Goal: Task Accomplishment & Management: Manage account settings

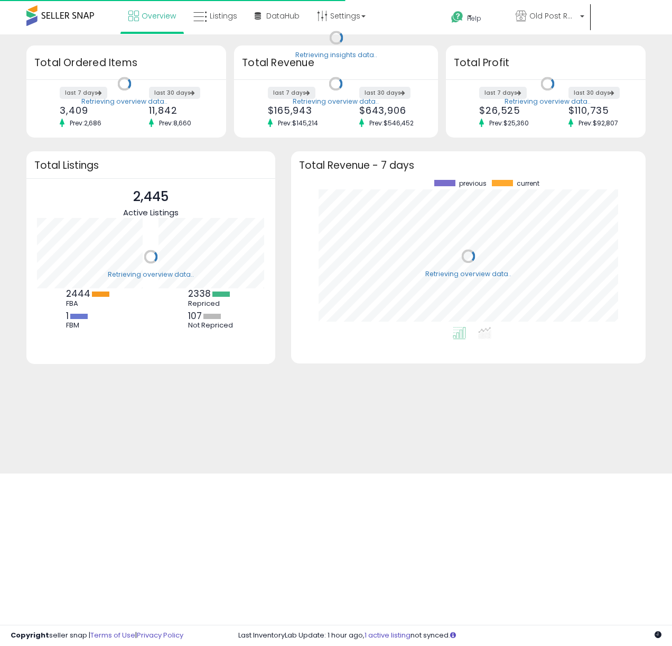
scroll to position [147, 334]
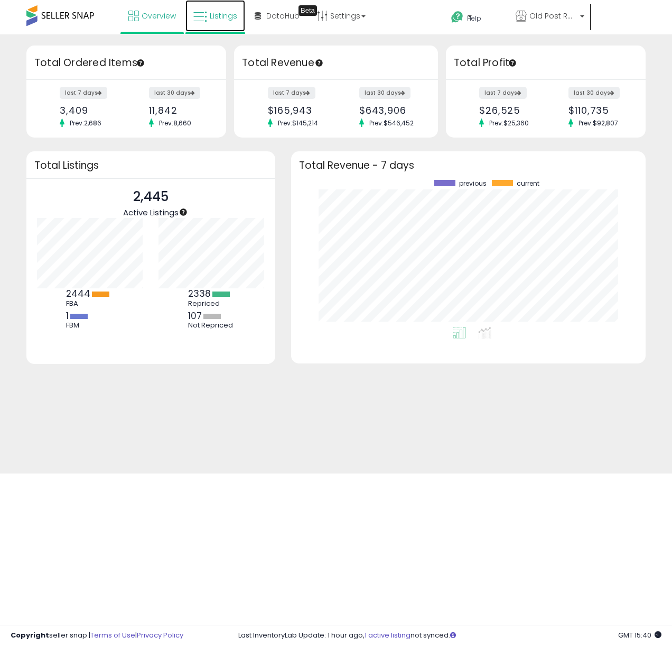
click at [217, 7] on link "Listings" at bounding box center [216, 16] width 60 height 32
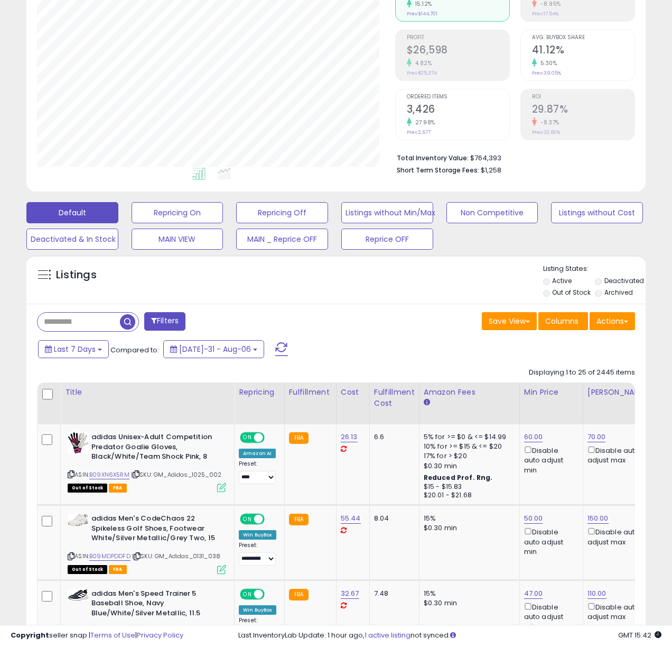
scroll to position [133, 0]
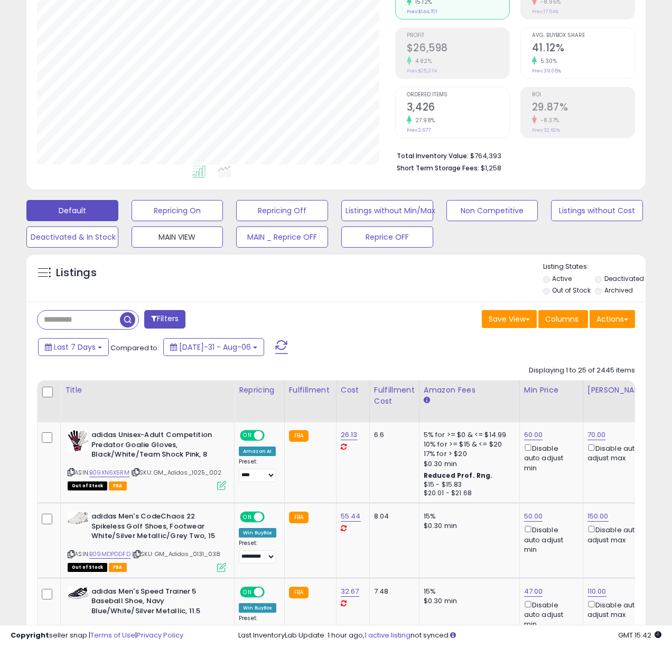
drag, startPoint x: 193, startPoint y: 238, endPoint x: 655, endPoint y: 237, distance: 461.6
click at [193, 221] on button "MAIN VIEW" at bounding box center [178, 210] width 92 height 21
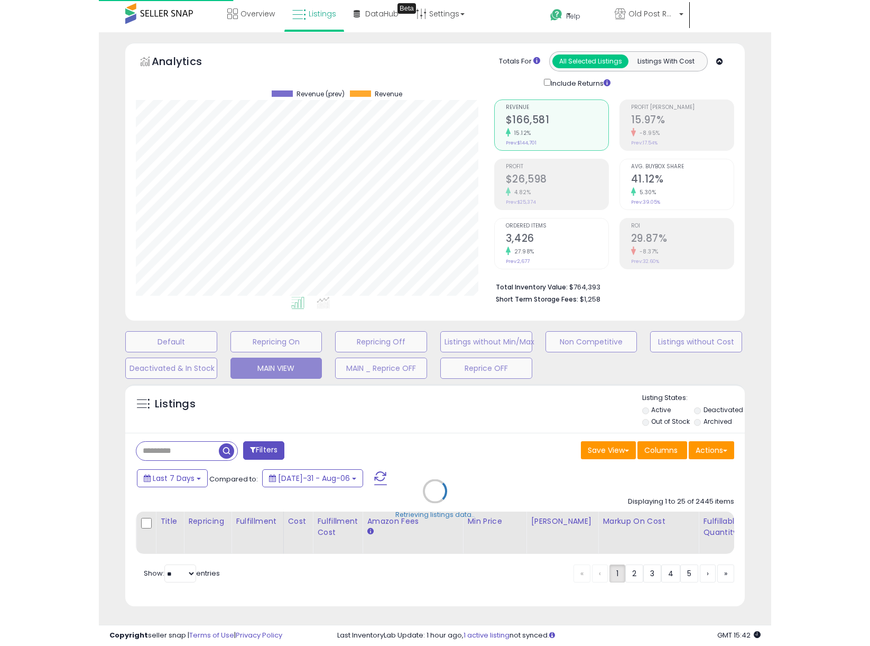
scroll to position [2, 0]
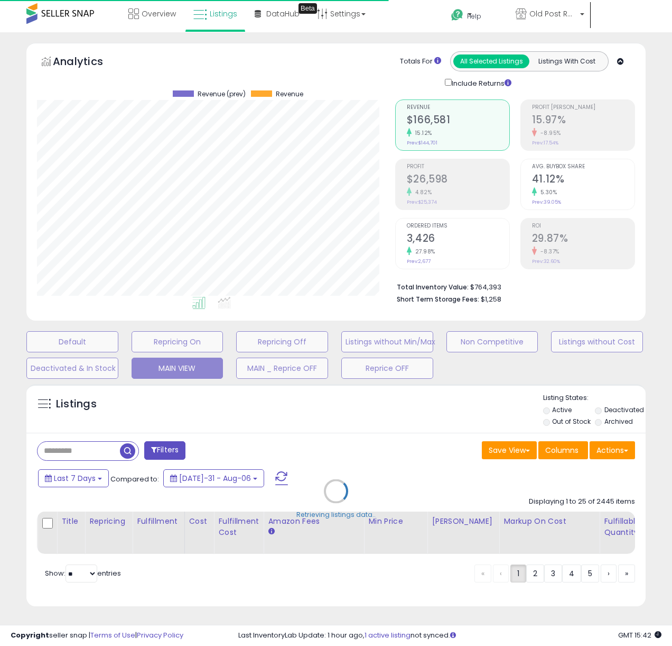
click at [668, 284] on div "**********" at bounding box center [336, 338] width 672 height 613
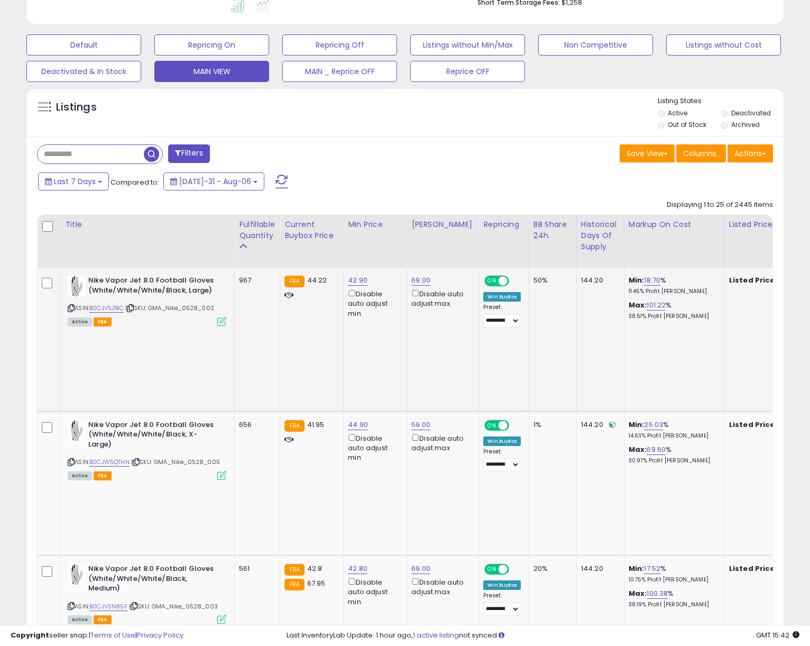
scroll to position [320, 0]
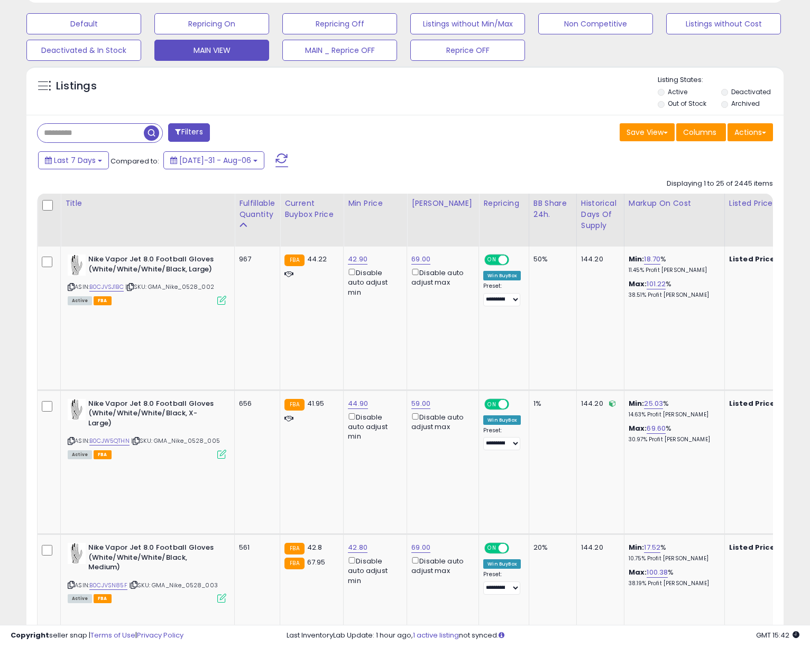
click at [360, 264] on link "38.00" at bounding box center [358, 259] width 20 height 11
drag, startPoint x: 327, startPoint y: 472, endPoint x: 257, endPoint y: 467, distance: 69.9
type input "**"
click button "submit" at bounding box center [391, 467] width 18 height 16
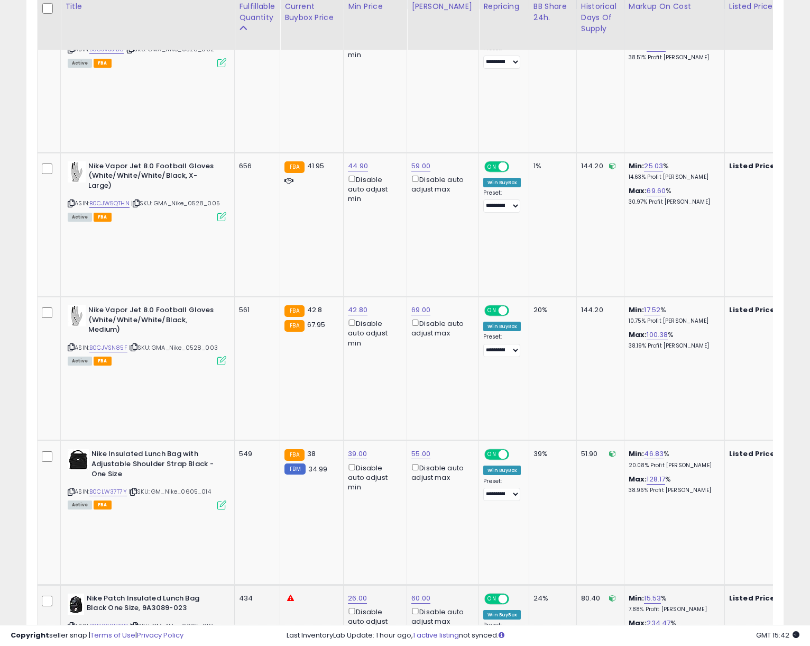
scroll to position [559, 0]
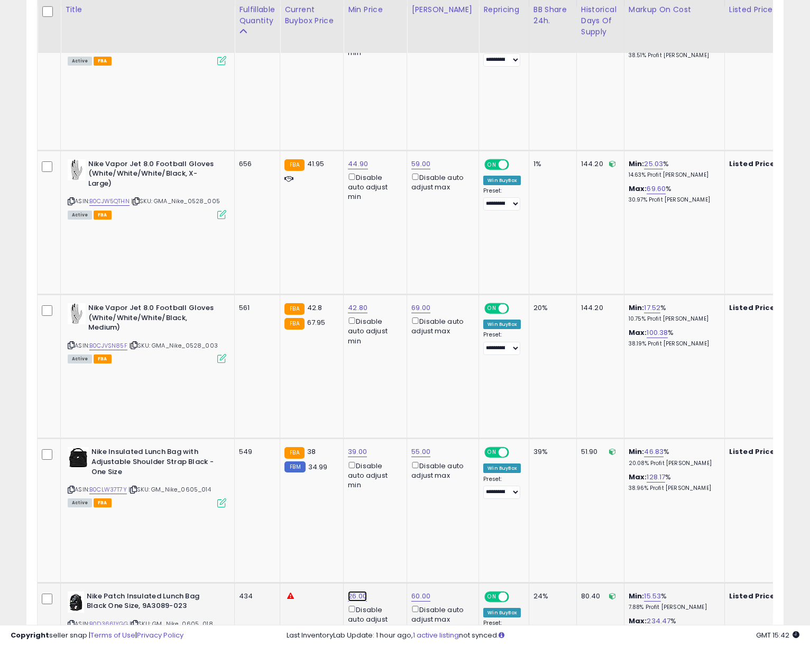
click at [356, 25] on link "26.00" at bounding box center [358, 19] width 20 height 11
drag, startPoint x: 276, startPoint y: 305, endPoint x: 243, endPoint y: 304, distance: 32.8
type input "**"
click button "submit" at bounding box center [391, 302] width 18 height 16
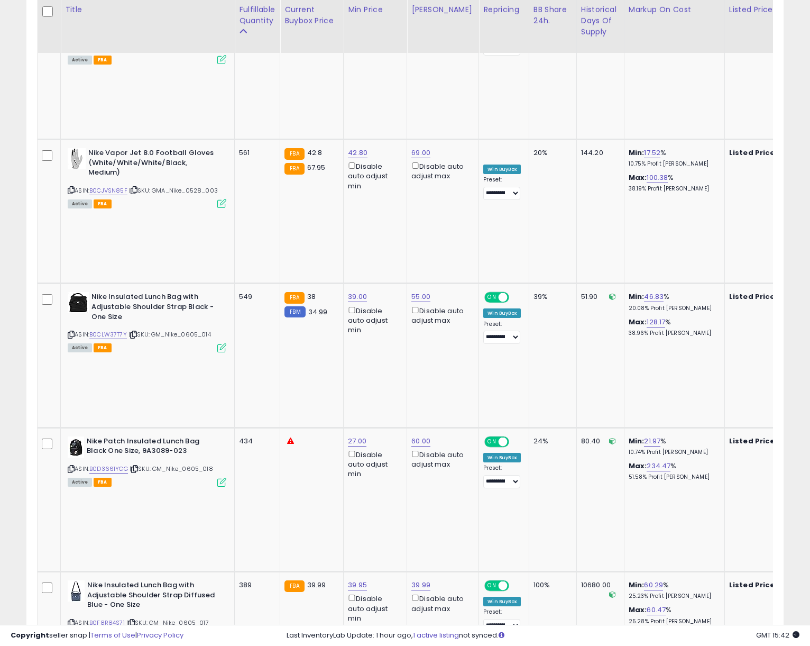
scroll to position [0, 0]
drag, startPoint x: 578, startPoint y: 261, endPoint x: 566, endPoint y: 261, distance: 11.6
click at [581, 580] on div "10680.00" at bounding box center [598, 585] width 35 height 10
